Goal: Find contact information: Find contact information

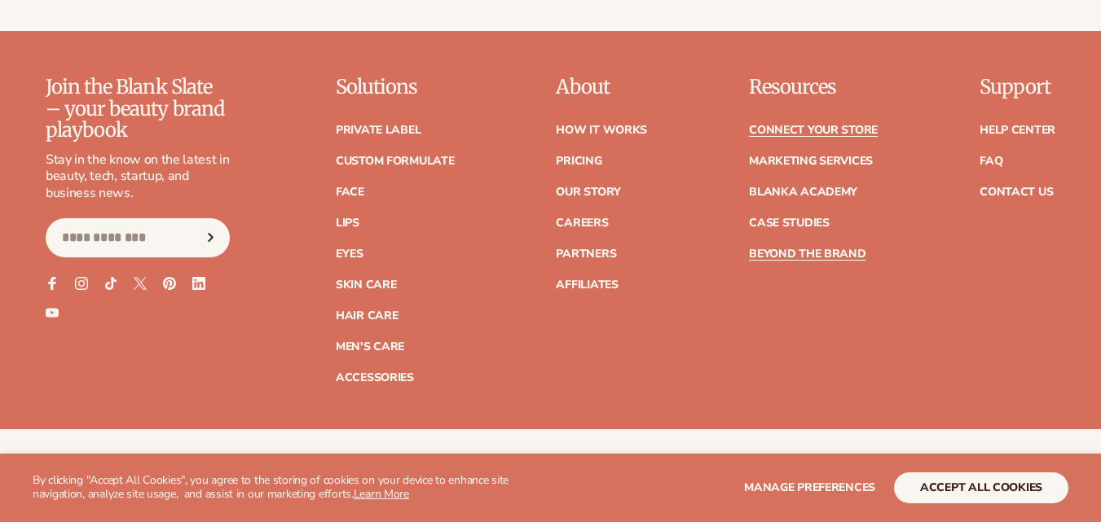
scroll to position [7198, 0]
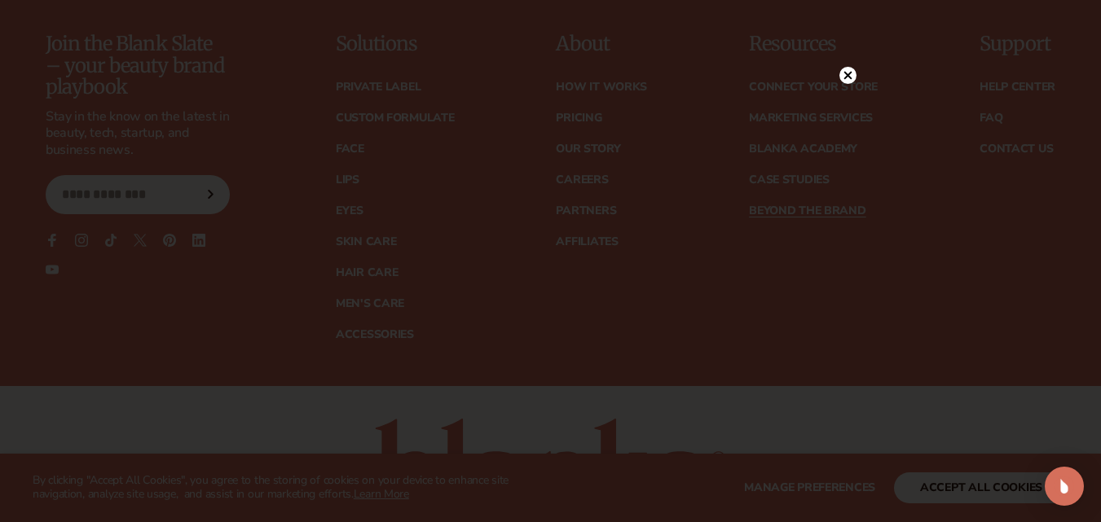
click at [846, 44] on div at bounding box center [550, 261] width 1101 height 522
click at [848, 74] on icon at bounding box center [847, 75] width 17 height 17
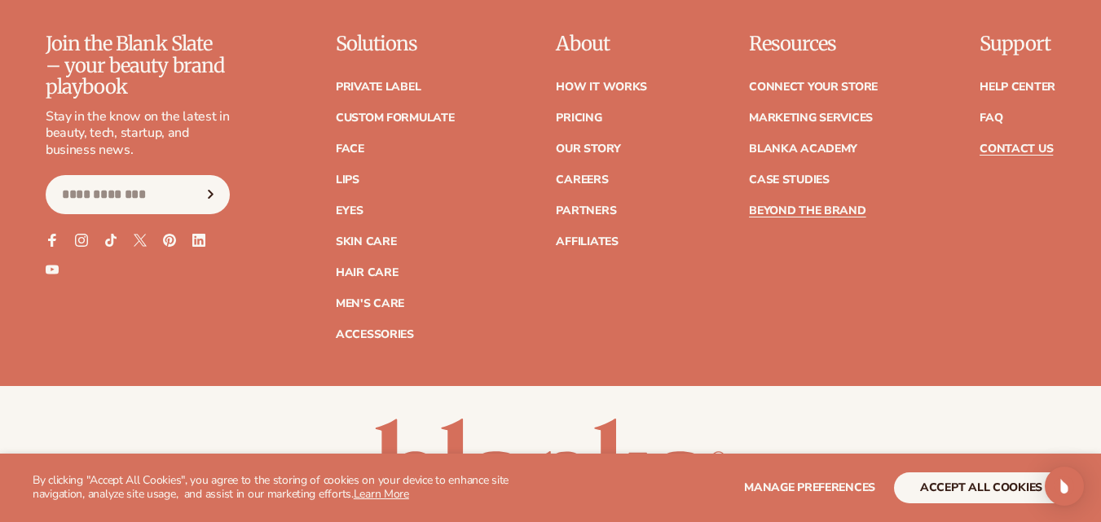
click at [1015, 143] on link "Contact Us" at bounding box center [1016, 148] width 73 height 11
